Goal: Task Accomplishment & Management: Use online tool/utility

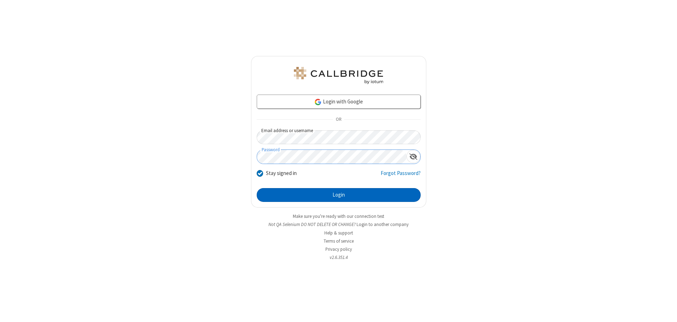
click at [338, 195] on button "Login" at bounding box center [339, 195] width 164 height 14
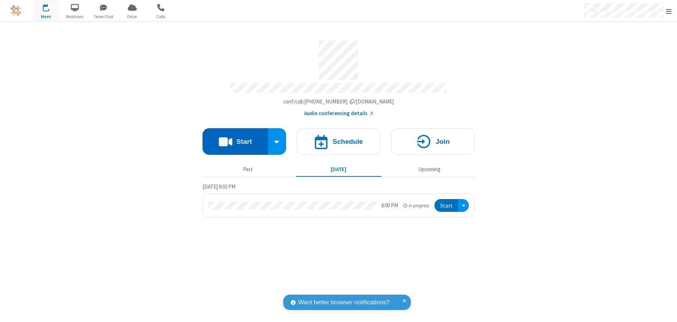
click at [235, 139] on button "Start" at bounding box center [235, 141] width 65 height 27
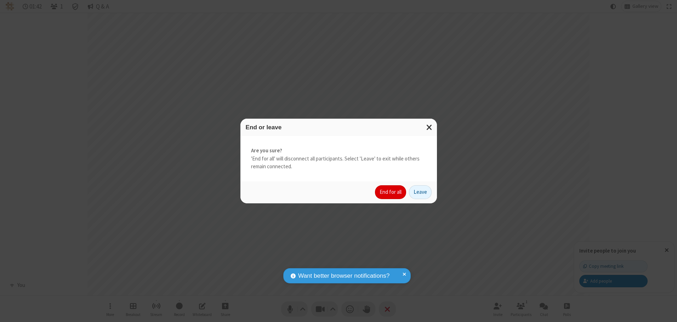
click at [391, 192] on button "End for all" at bounding box center [390, 192] width 31 height 14
